Goal: Communication & Community: Share content

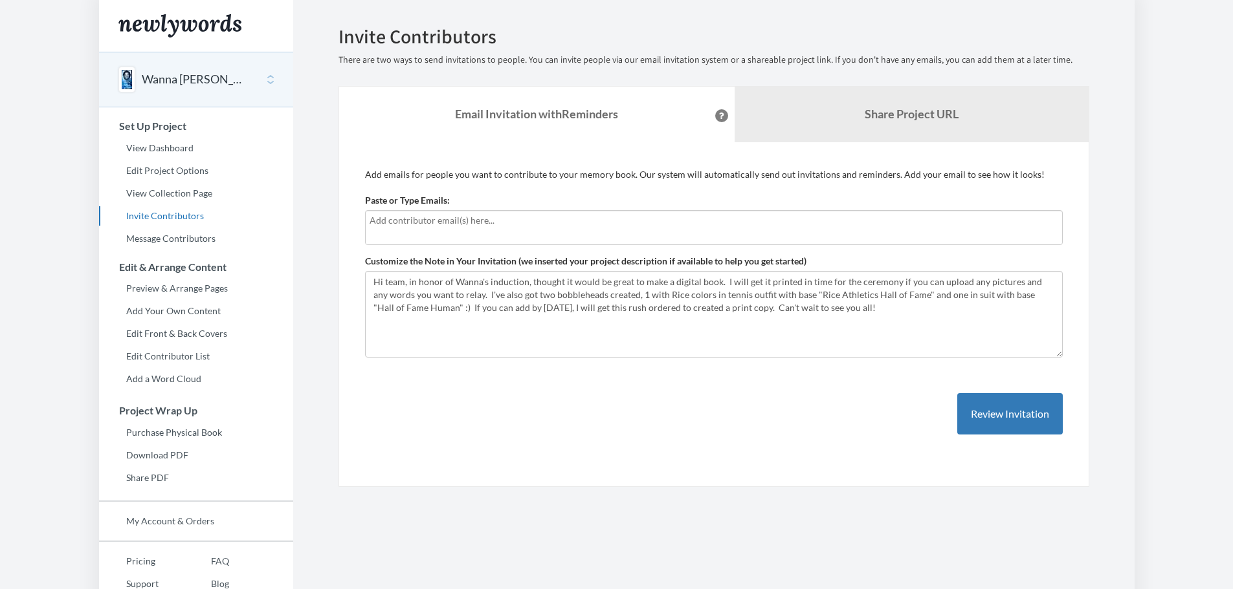
click at [433, 234] on div at bounding box center [713, 227] width 697 height 35
drag, startPoint x: 493, startPoint y: 217, endPoint x: 358, endPoint y: 219, distance: 134.6
click at [358, 219] on div "Add emails for people you want to contribute to your memory book. Our system wi…" at bounding box center [713, 315] width 751 height 346
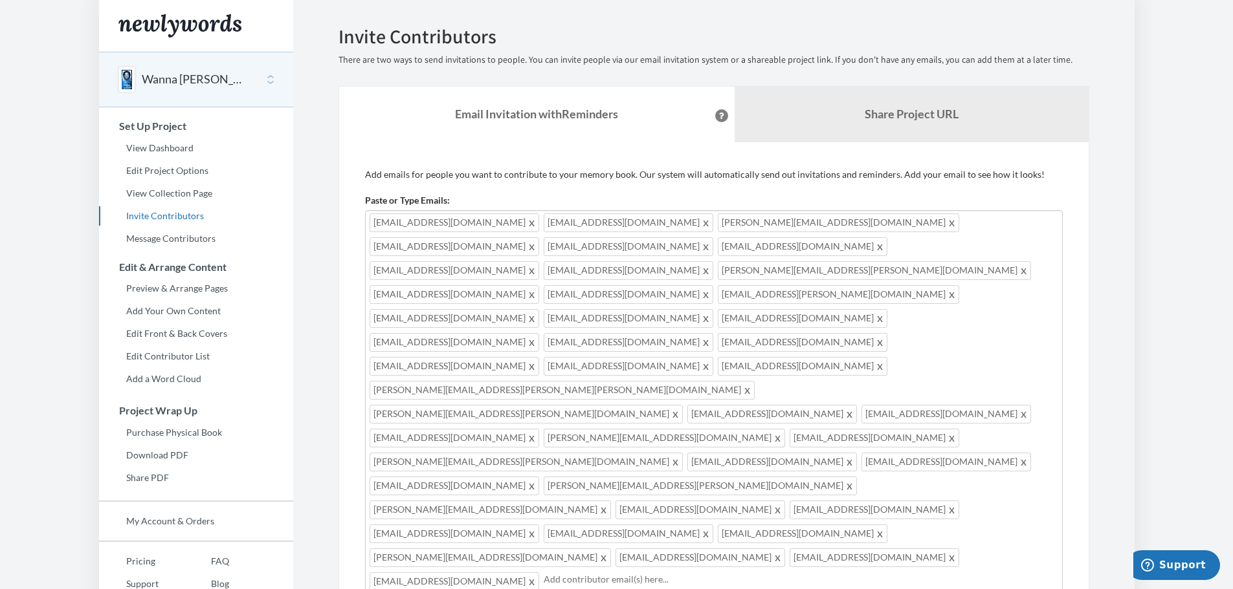
drag, startPoint x: 566, startPoint y: 486, endPoint x: 609, endPoint y: 467, distance: 47.2
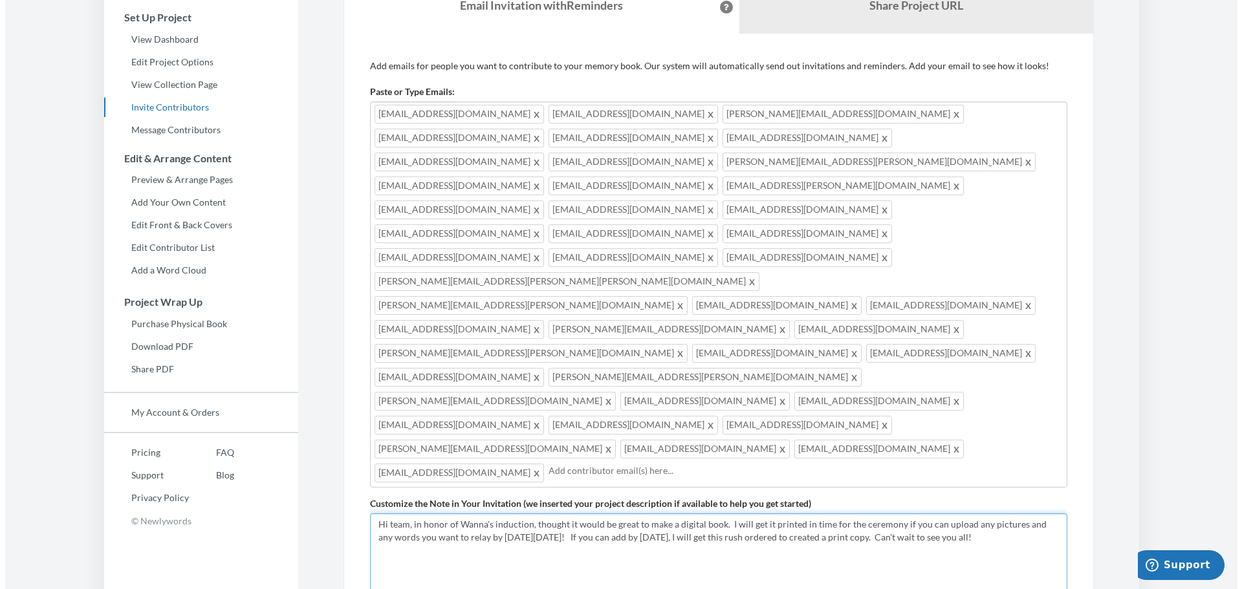
scroll to position [115, 0]
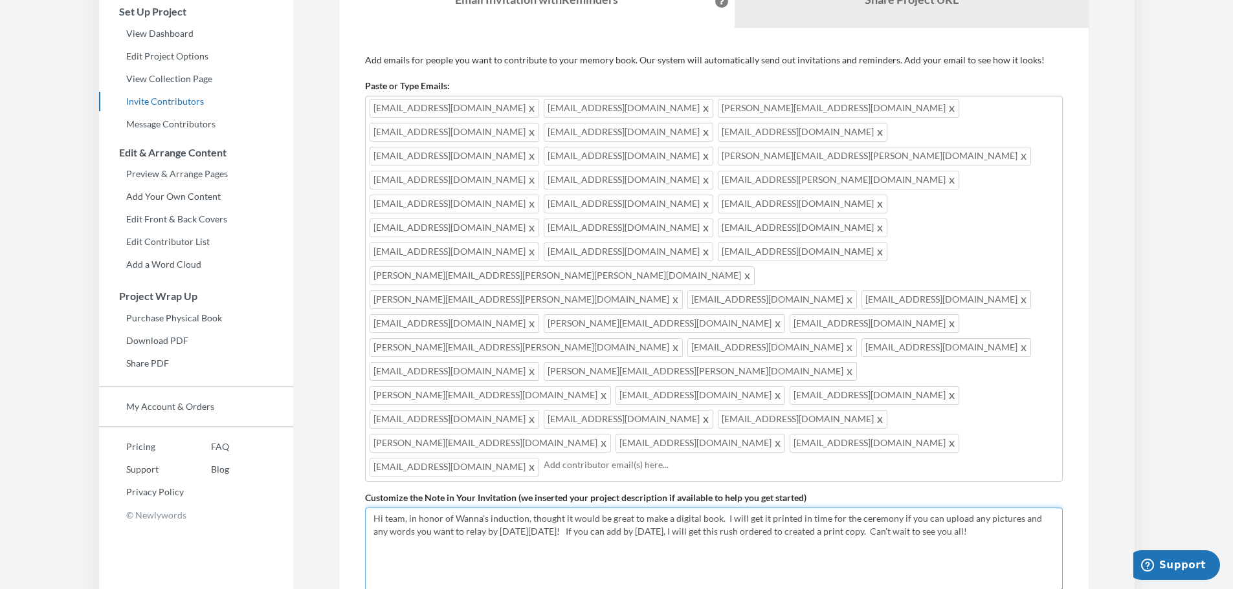
type textarea "Hi team, in honor of Wanna's induction, thought it would be great to make a dig…"
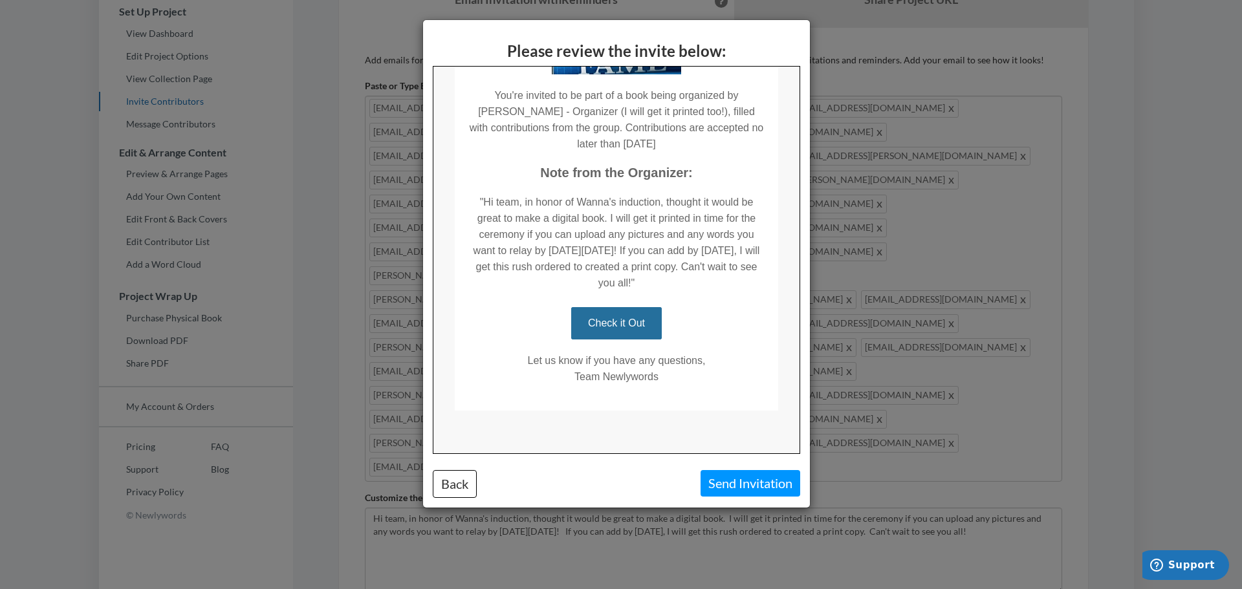
scroll to position [317, 0]
drag, startPoint x: 791, startPoint y: 258, endPoint x: 1189, endPoint y: 530, distance: 482.4
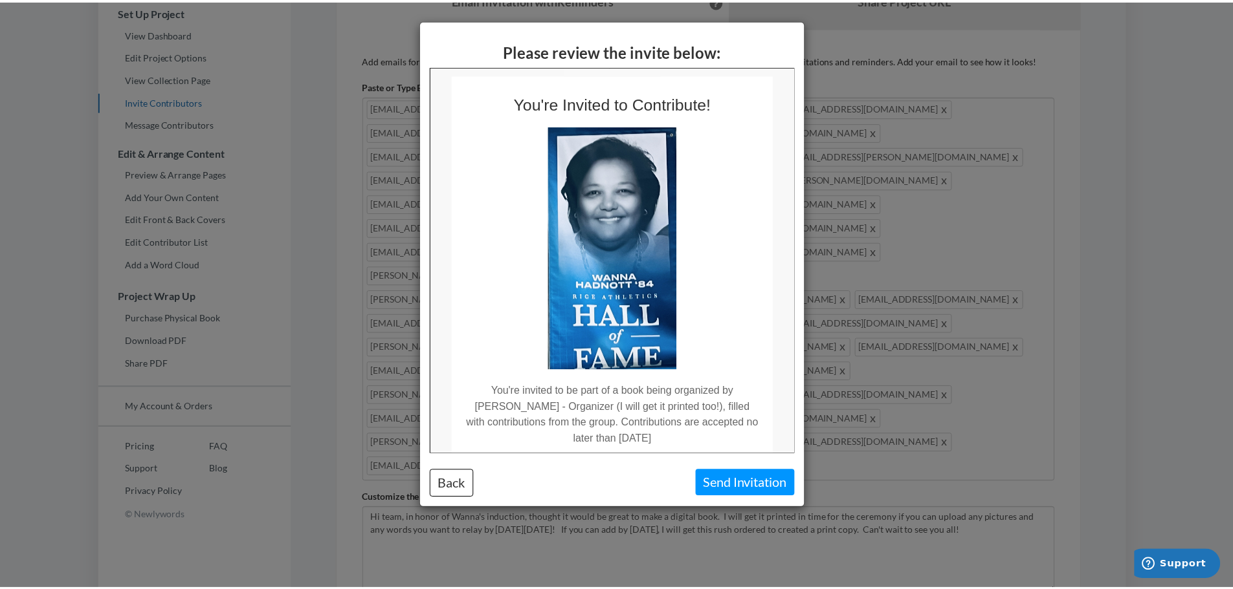
scroll to position [0, 0]
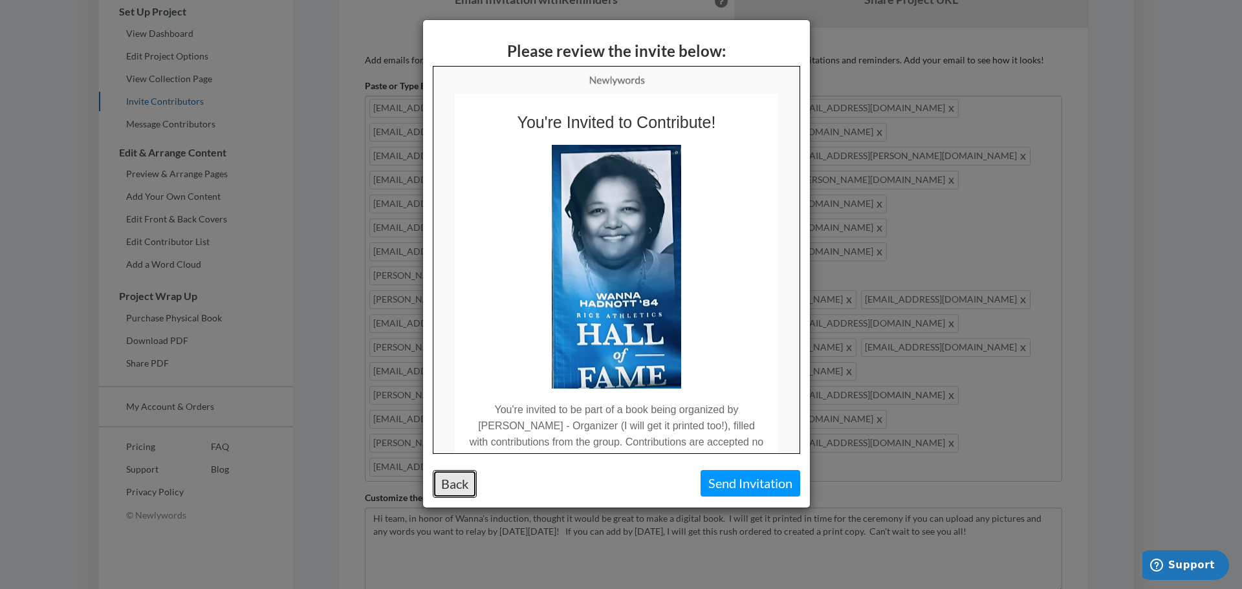
click at [457, 486] on button "Back" at bounding box center [455, 484] width 44 height 28
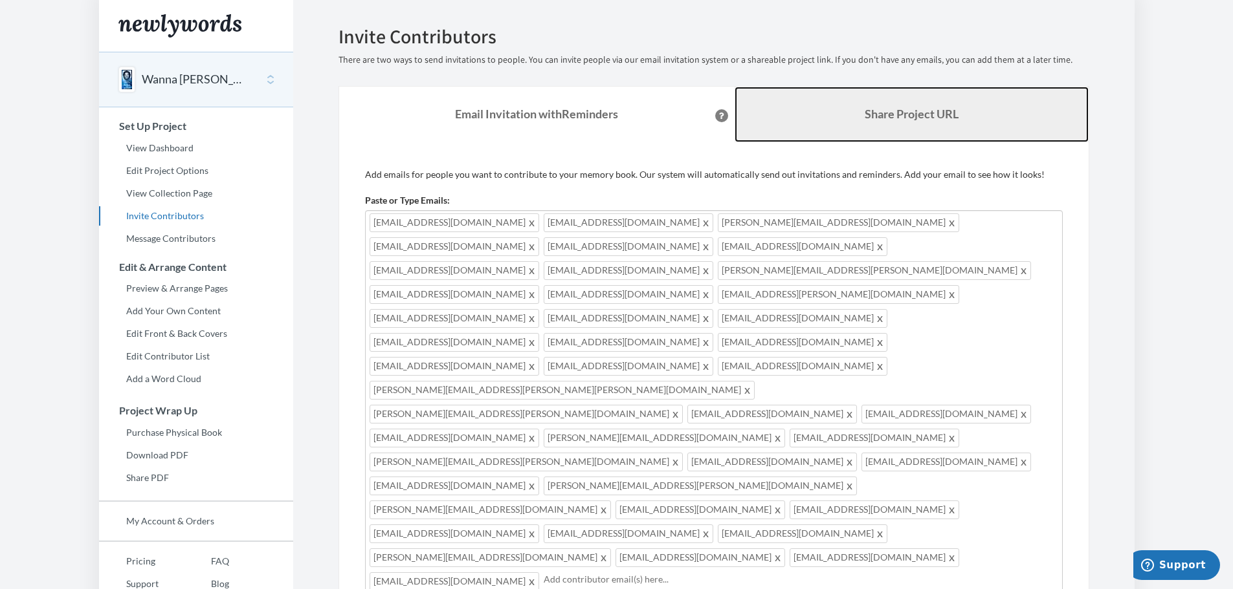
click at [886, 109] on b "Share Project URL" at bounding box center [911, 114] width 94 height 14
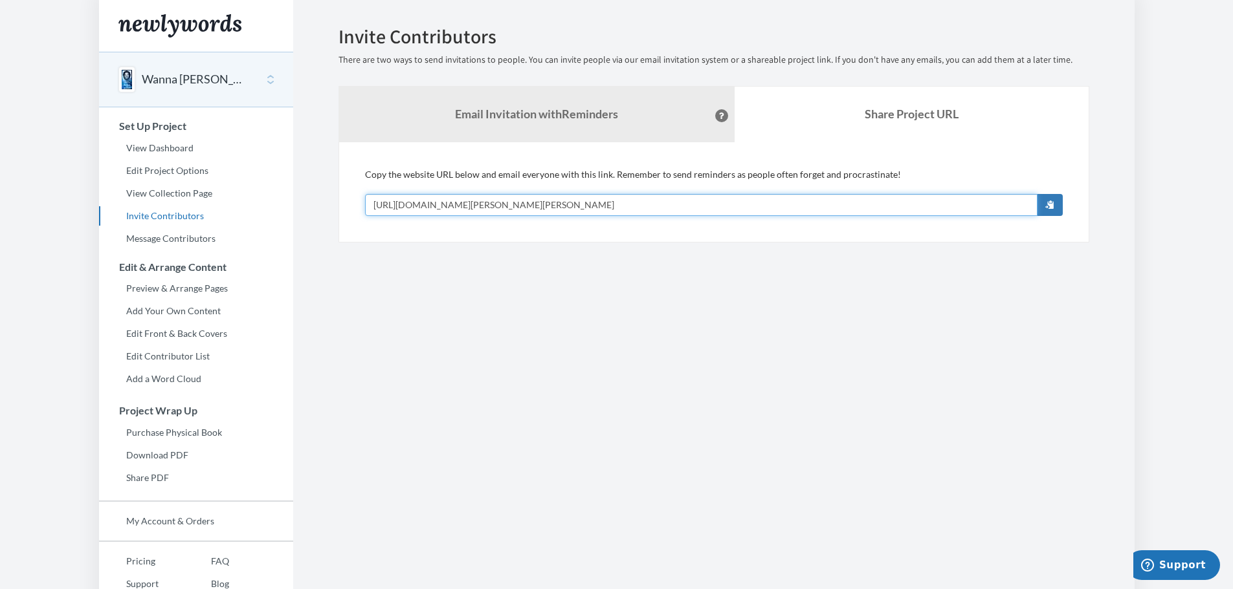
click at [712, 206] on input "[URL][DOMAIN_NAME][PERSON_NAME][PERSON_NAME]" at bounding box center [701, 205] width 672 height 22
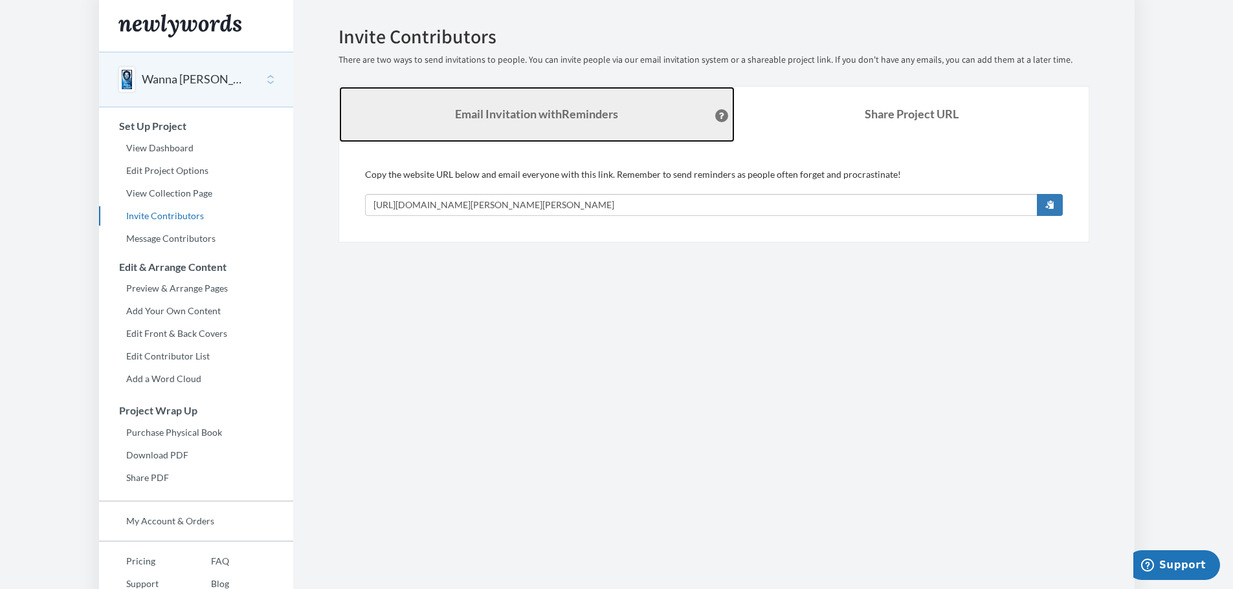
click at [515, 118] on strong "Email Invitation with Reminders" at bounding box center [536, 114] width 163 height 14
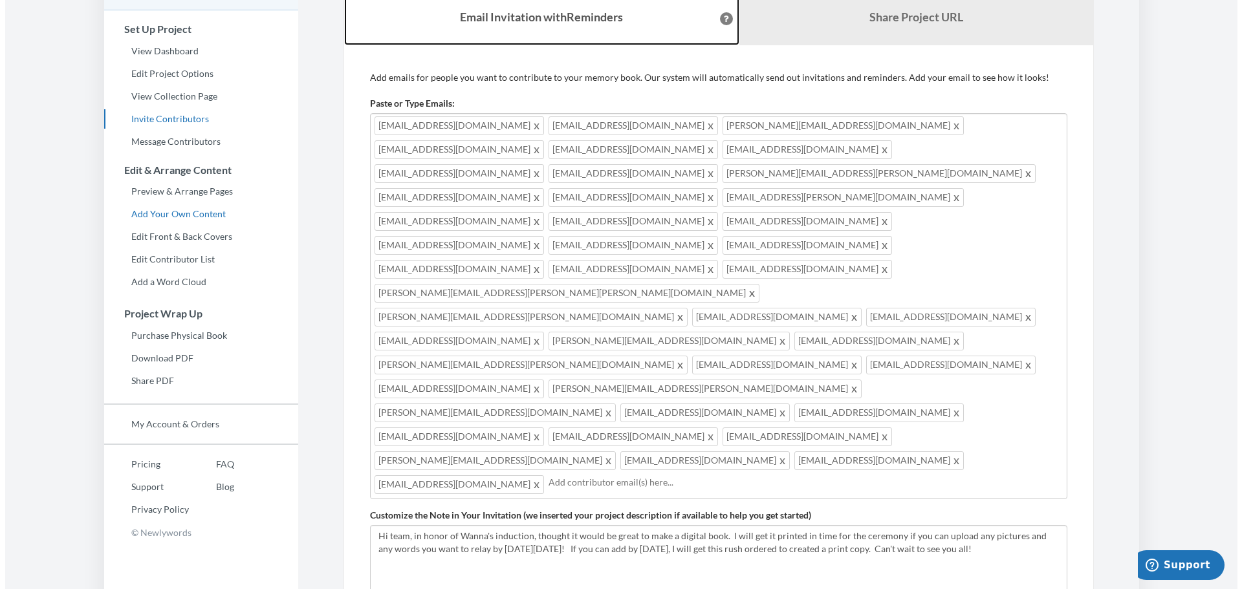
scroll to position [115, 0]
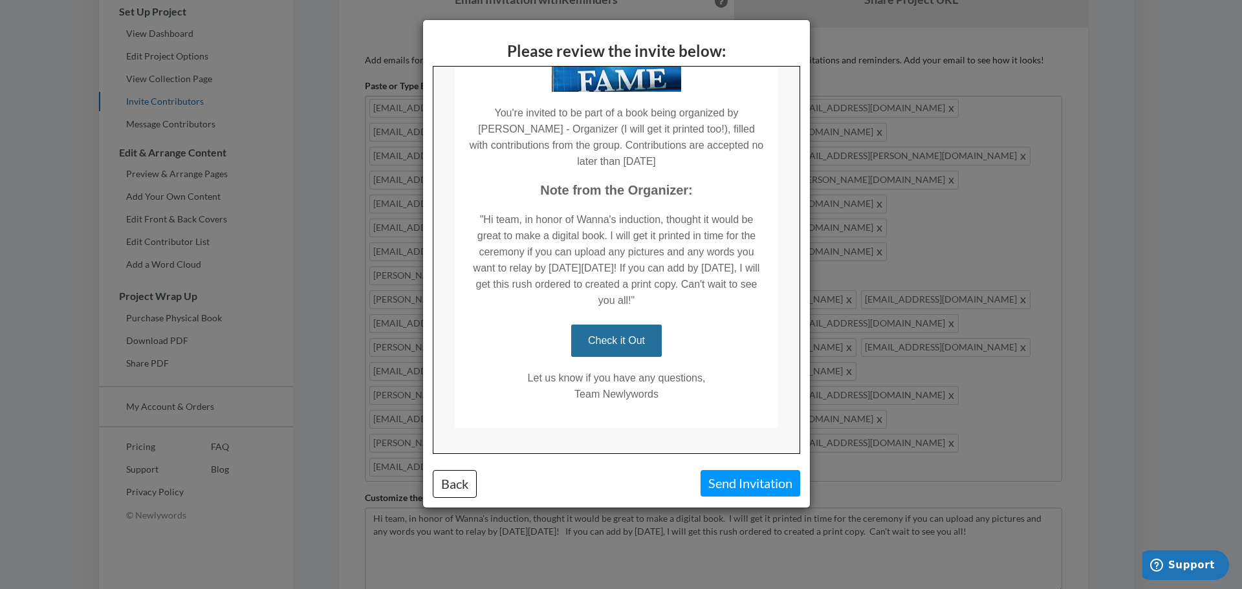
scroll to position [317, 0]
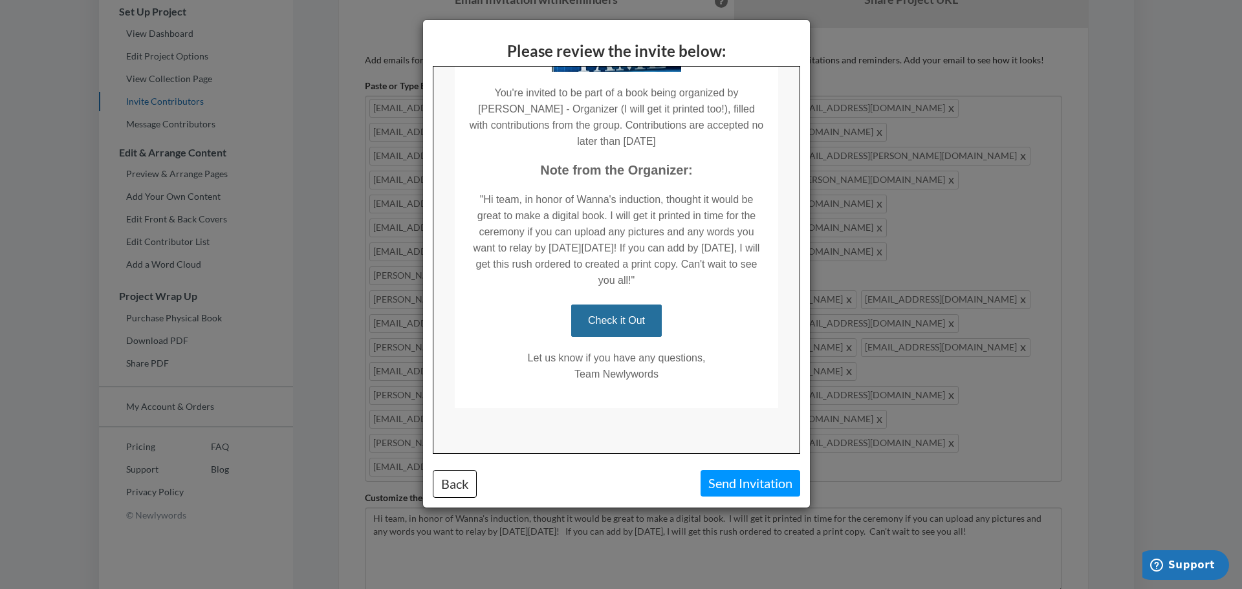
click at [597, 319] on link "Check it Out" at bounding box center [615, 320] width 91 height 32
click at [729, 487] on button "Send Invitation" at bounding box center [751, 483] width 100 height 27
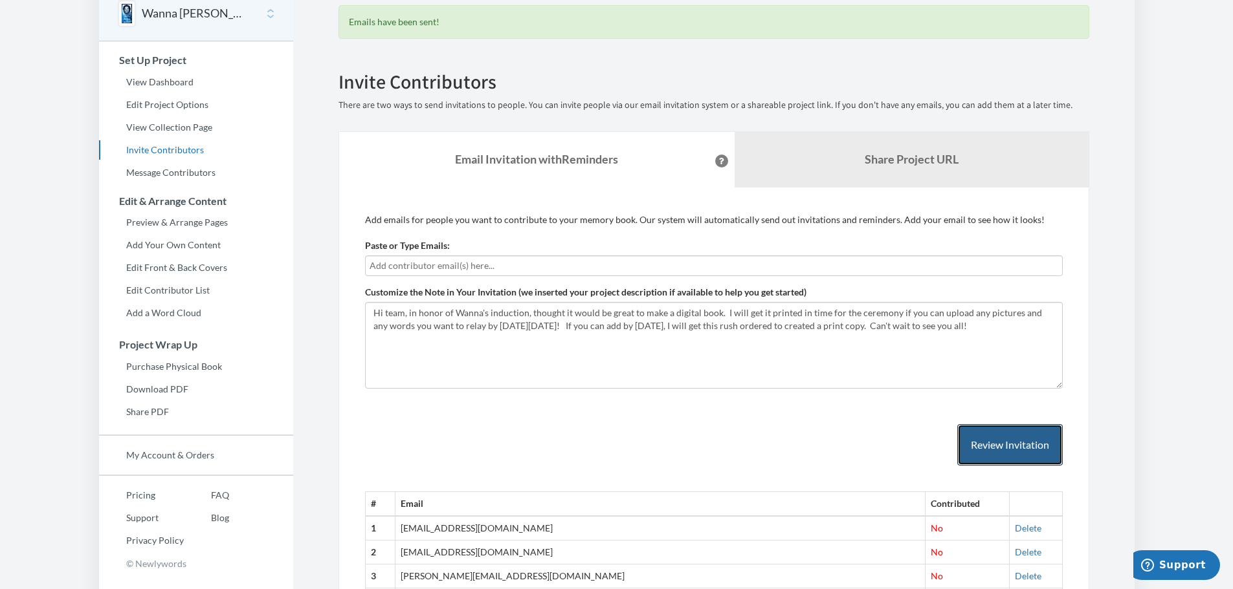
scroll to position [67, 0]
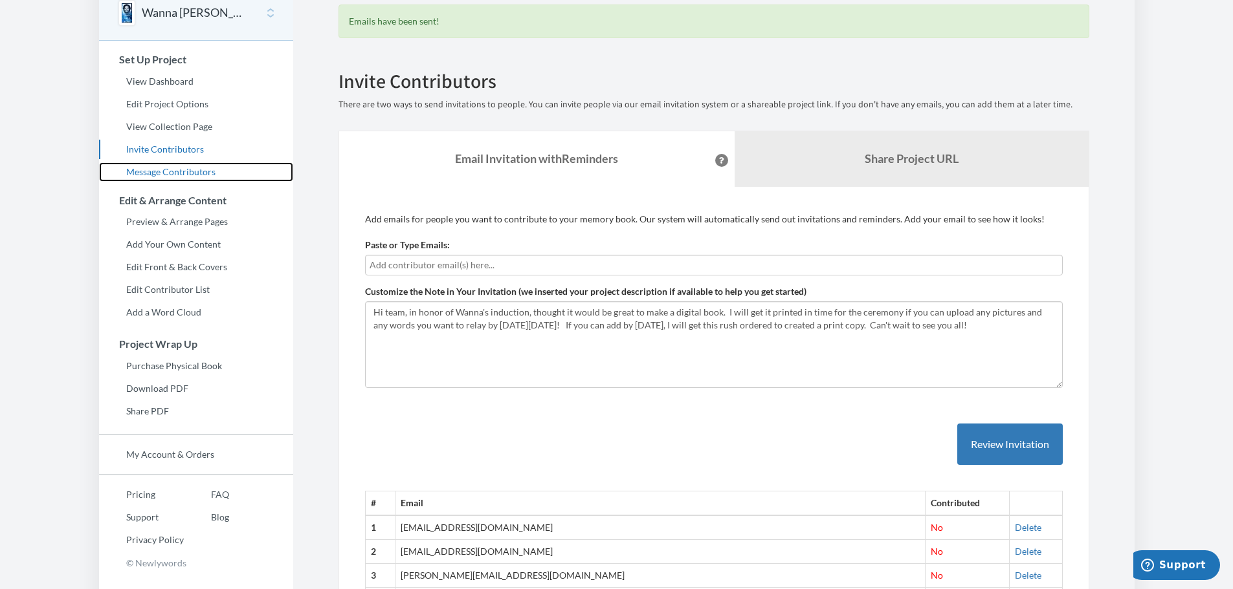
click at [171, 171] on link "Message Contributors" at bounding box center [196, 171] width 194 height 19
